Goal: Task Accomplishment & Management: Complete application form

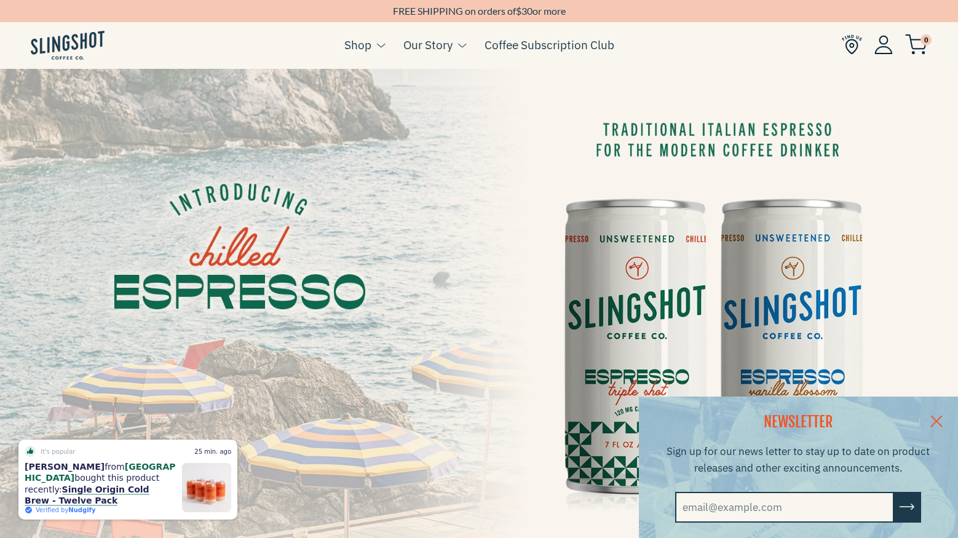
click at [938, 413] on link at bounding box center [936, 420] width 43 height 47
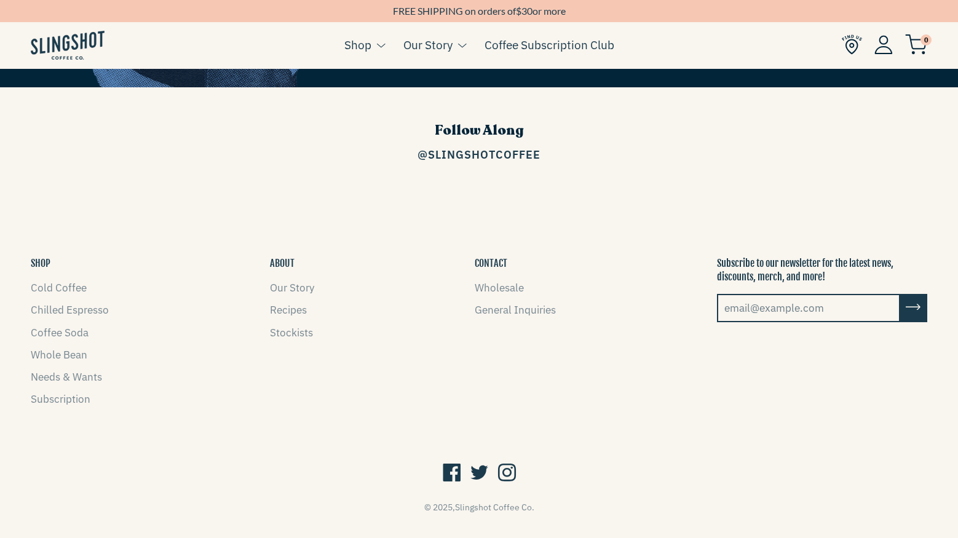
scroll to position [1807, 0]
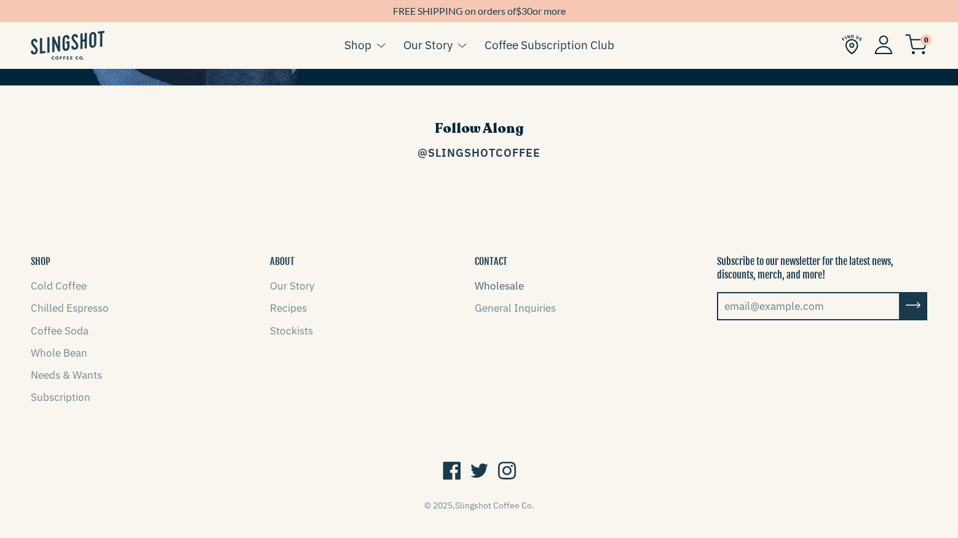
click at [504, 279] on link "Wholesale" at bounding box center [499, 286] width 49 height 14
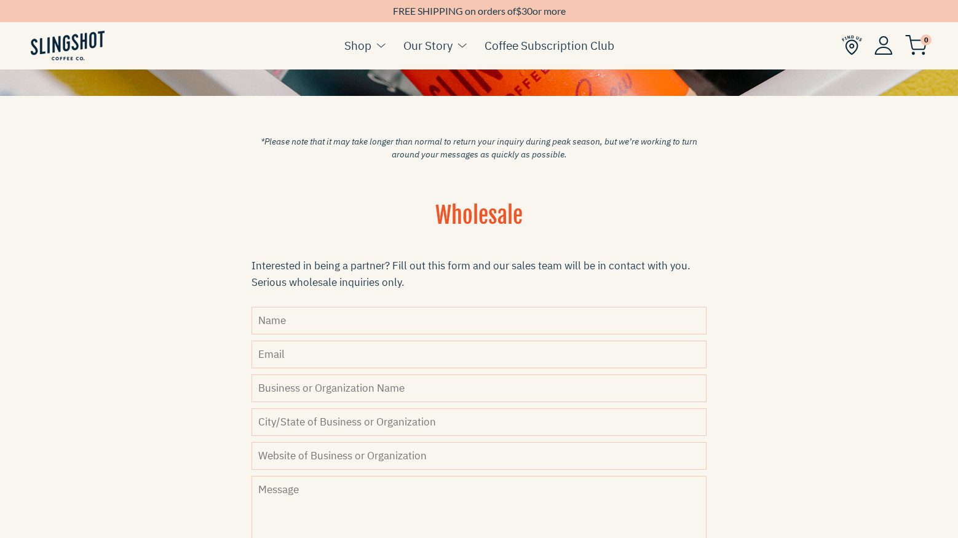
scroll to position [276, 0]
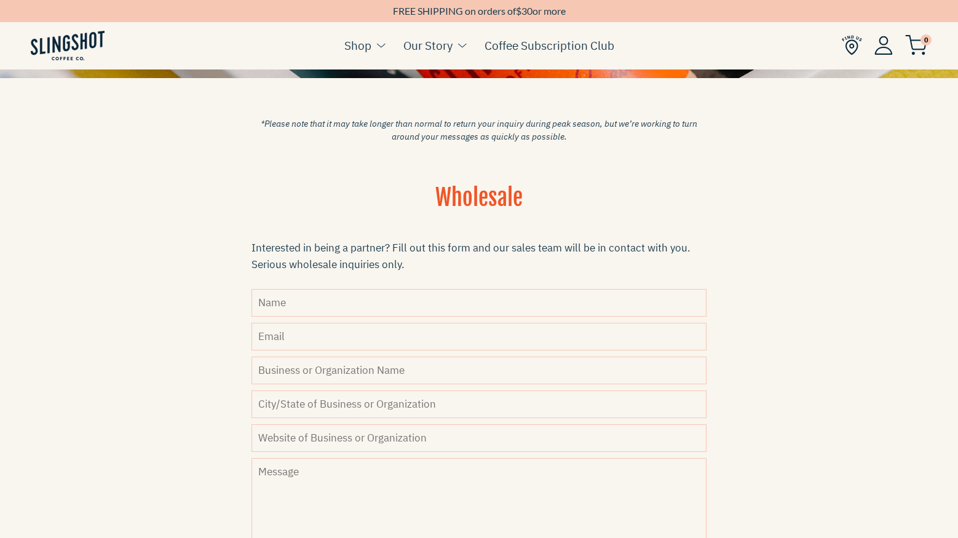
click at [312, 503] on textarea "Message" at bounding box center [478, 547] width 455 height 178
click at [286, 309] on input "Name" at bounding box center [478, 303] width 455 height 28
type input "Tessa Bigtree"
type input "tessa3230@aol.com"
type input "Buena Bodega"
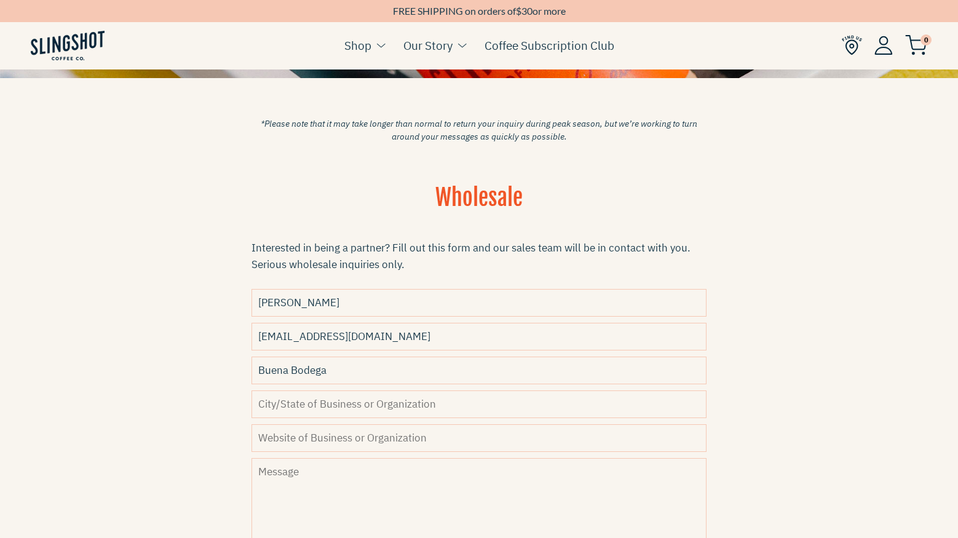
type input "Ventura"
drag, startPoint x: 356, startPoint y: 336, endPoint x: 142, endPoint y: 306, distance: 216.0
click at [142, 306] on section "WHOLESALE INQUIRIES Markets, offices, restaurants, coffee bars… if you want Sli…" at bounding box center [479, 217] width 958 height 944
type input "tessa@buena-bodega.com"
type input "www.buena-bodega.com"
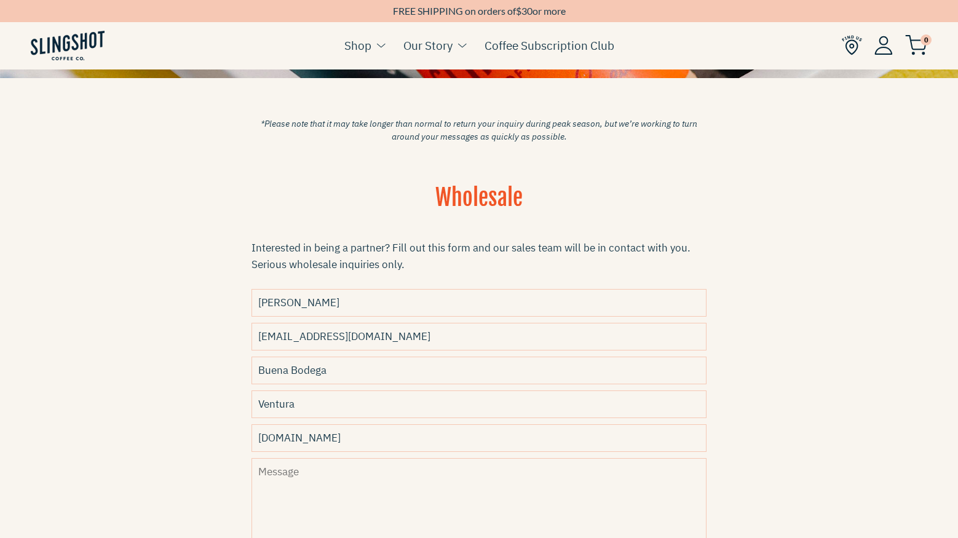
click at [369, 480] on textarea "Message" at bounding box center [478, 547] width 455 height 178
paste textarea "Hello! I hope this message finds you well. My name is Tessa and I’m opening a s…"
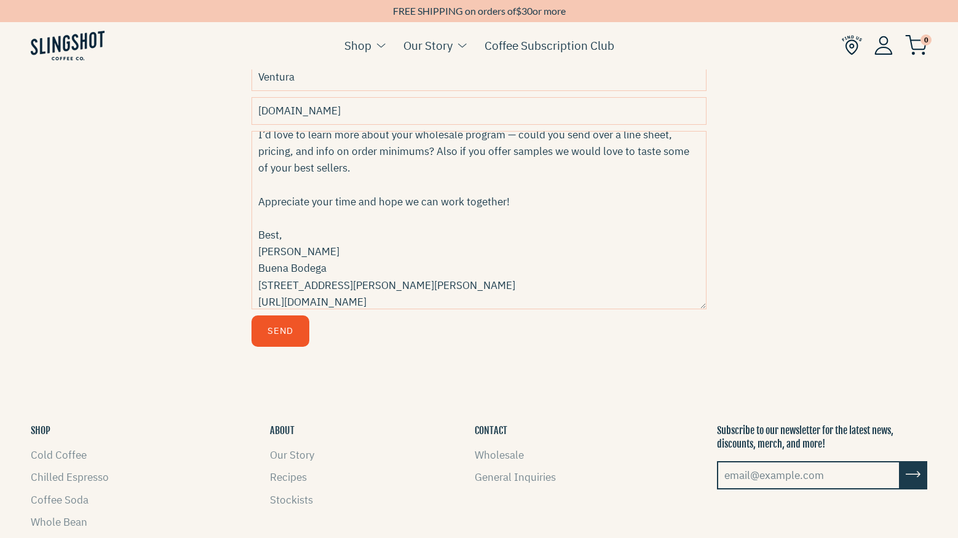
scroll to position [610, 0]
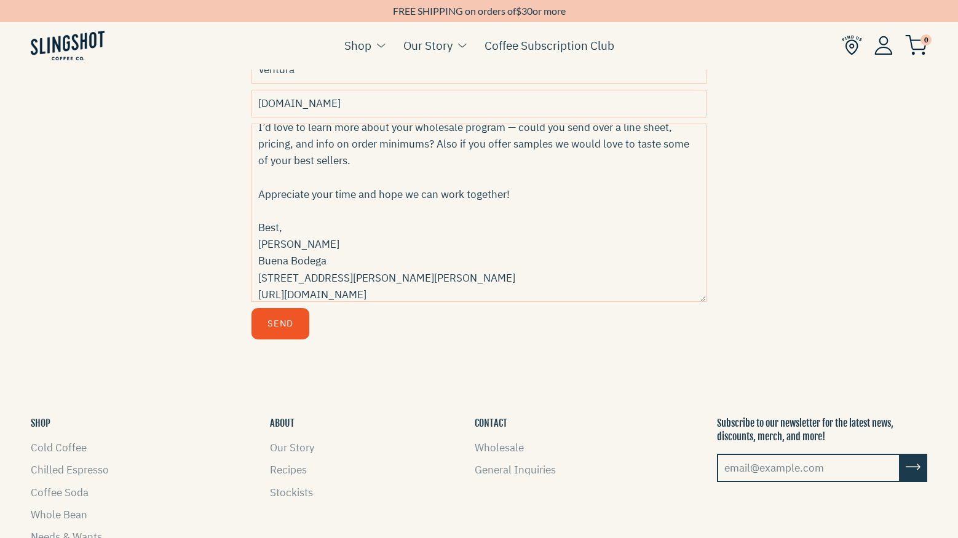
type textarea "Hello! I hope this message finds you well. My name is Tessa and I’m opening a s…"
click at [284, 320] on button "Send" at bounding box center [280, 323] width 58 height 31
